Goal: Transaction & Acquisition: Purchase product/service

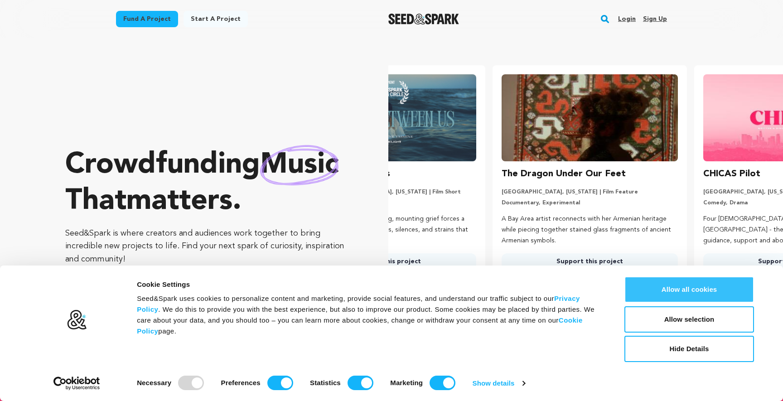
scroll to position [0, 10]
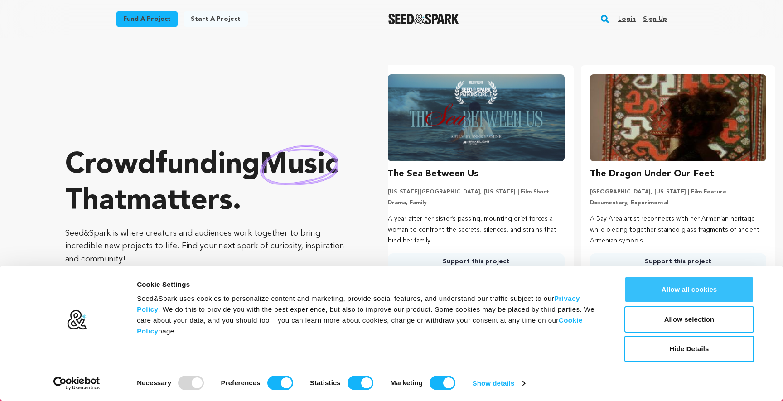
click at [692, 296] on button "Allow all cookies" at bounding box center [689, 289] width 130 height 26
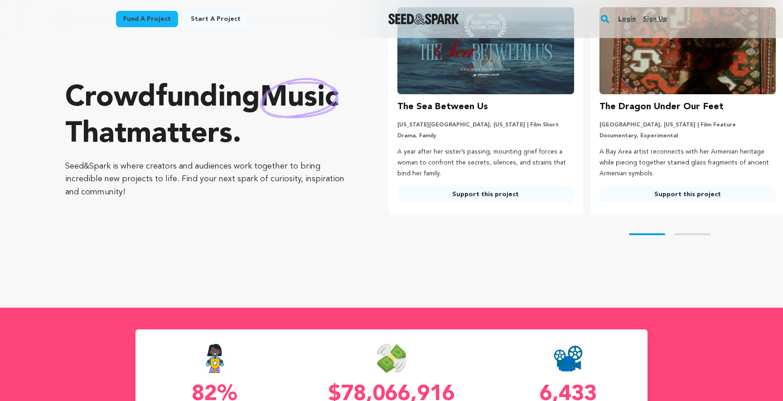
scroll to position [67, 0]
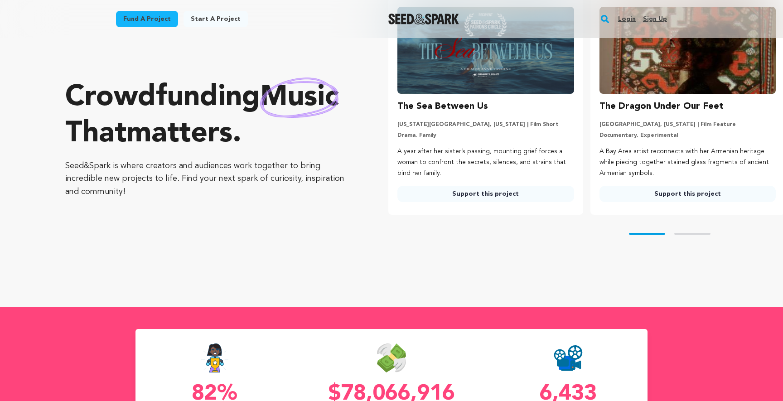
drag, startPoint x: 620, startPoint y: 170, endPoint x: 375, endPoint y: 168, distance: 245.9
click at [375, 168] on div "Crowdfunding music that matters . Seed&Spark is where creators and audiences wo…" at bounding box center [423, 139] width 717 height 300
click at [438, 239] on div "Skip to prev slide page Skip to next slide page" at bounding box center [585, 234] width 394 height 38
click at [683, 236] on div "Skip to prev slide page Skip to next slide page" at bounding box center [585, 234] width 394 height 38
click at [688, 234] on button "Skip to next slide page" at bounding box center [692, 234] width 36 height 2
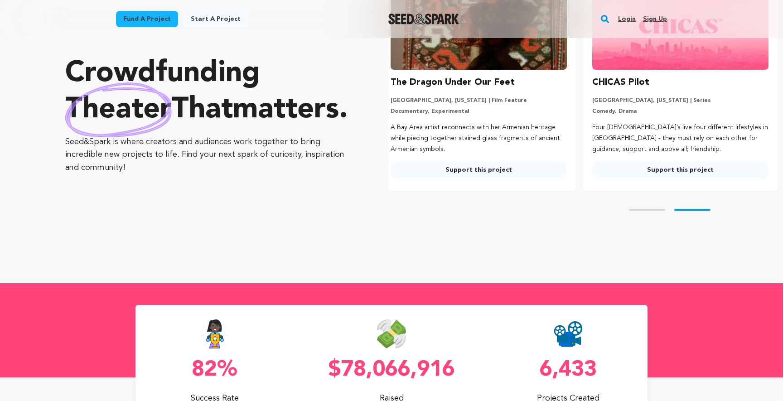
scroll to position [110, 0]
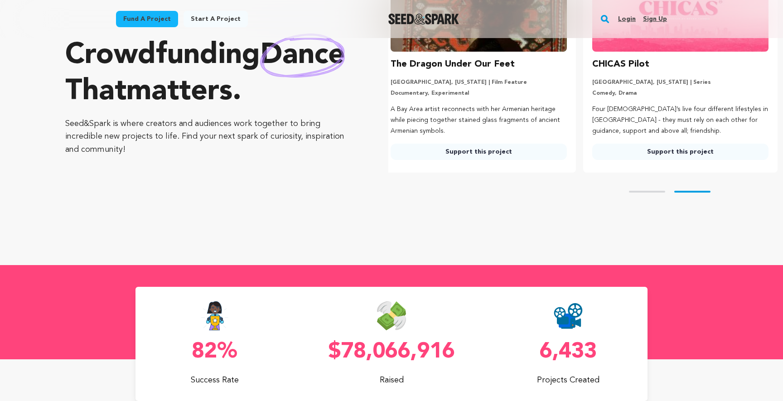
click at [151, 22] on link "Fund a project" at bounding box center [147, 19] width 62 height 16
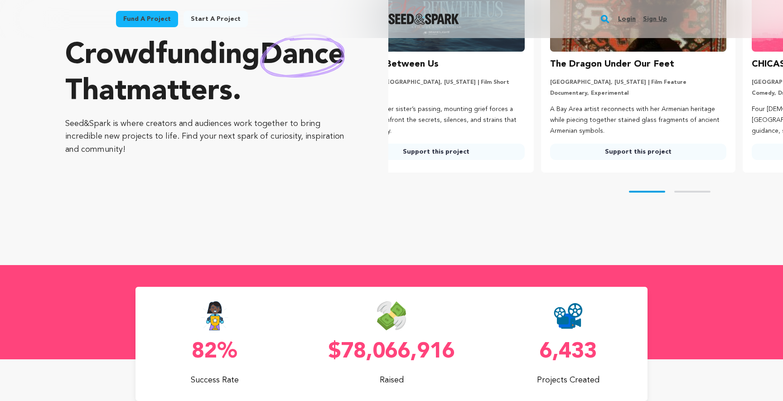
scroll to position [0, 0]
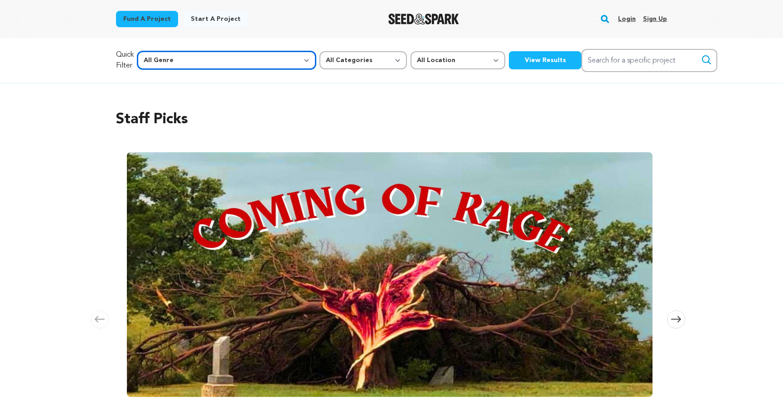
click at [201, 61] on select "All Genre Action Adventure Afrobeat Alternative Ambient Animation Bebop Big Ban…" at bounding box center [226, 60] width 178 height 18
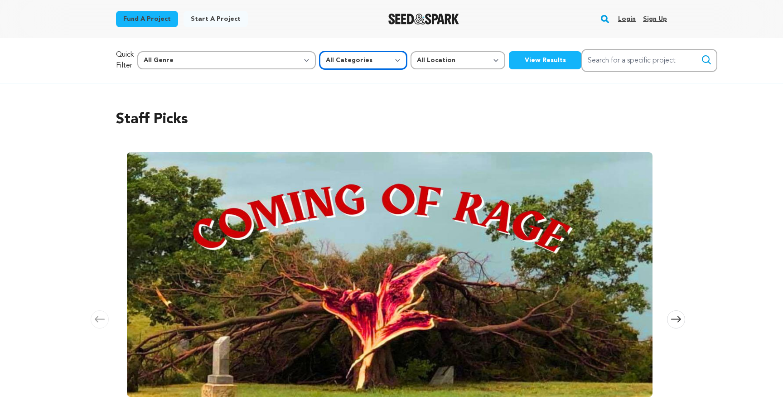
click at [319, 62] on select "All Categories Film Feature Film Short Series Music Video Comics Artist Residen…" at bounding box center [362, 60] width 87 height 18
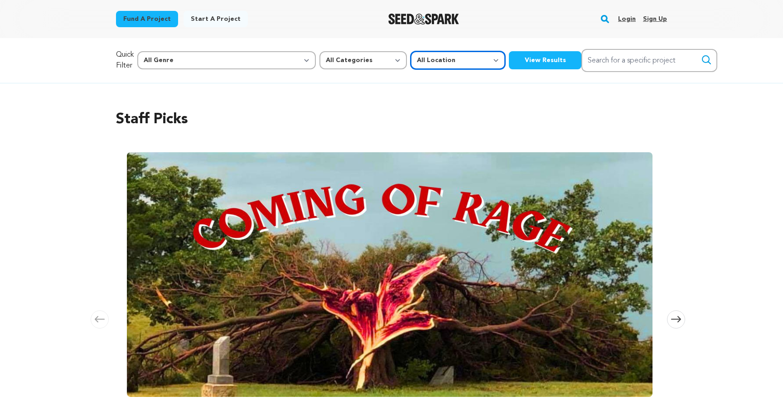
click at [410, 59] on select "All Location Everywhere [GEOGRAPHIC_DATA] [GEOGRAPHIC_DATA]" at bounding box center [457, 60] width 95 height 18
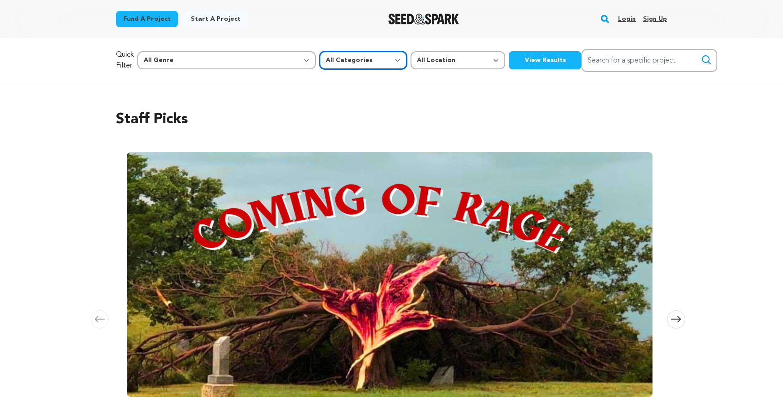
click at [319, 53] on select "All Categories Film Feature Film Short Series Music Video Comics Artist Residen…" at bounding box center [362, 60] width 87 height 18
click at [372, 71] on div "Quick Filter All Genre Action Adventure Afrobeat Alternative Ambient Animation …" at bounding box center [391, 60] width 551 height 23
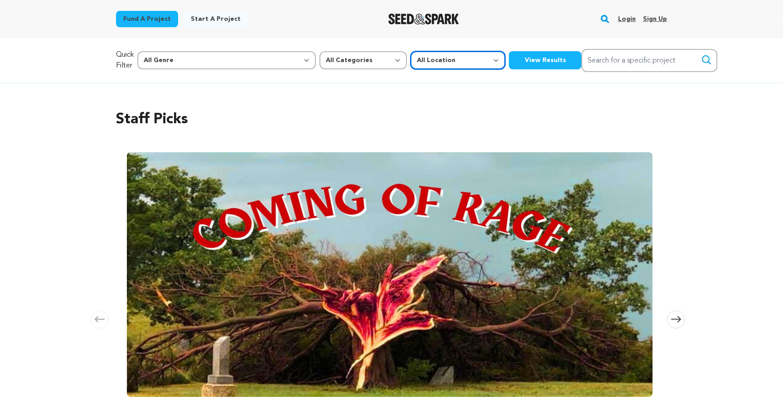
click at [410, 67] on select "All Location Everywhere [GEOGRAPHIC_DATA] [GEOGRAPHIC_DATA]" at bounding box center [457, 60] width 95 height 18
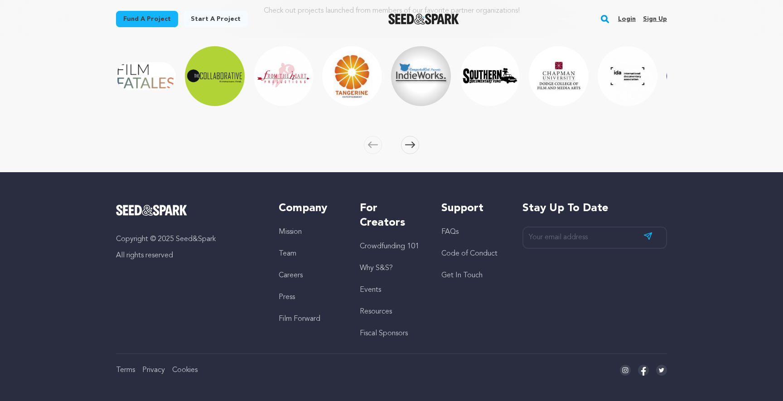
scroll to position [1421, 0]
